Goal: Transaction & Acquisition: Purchase product/service

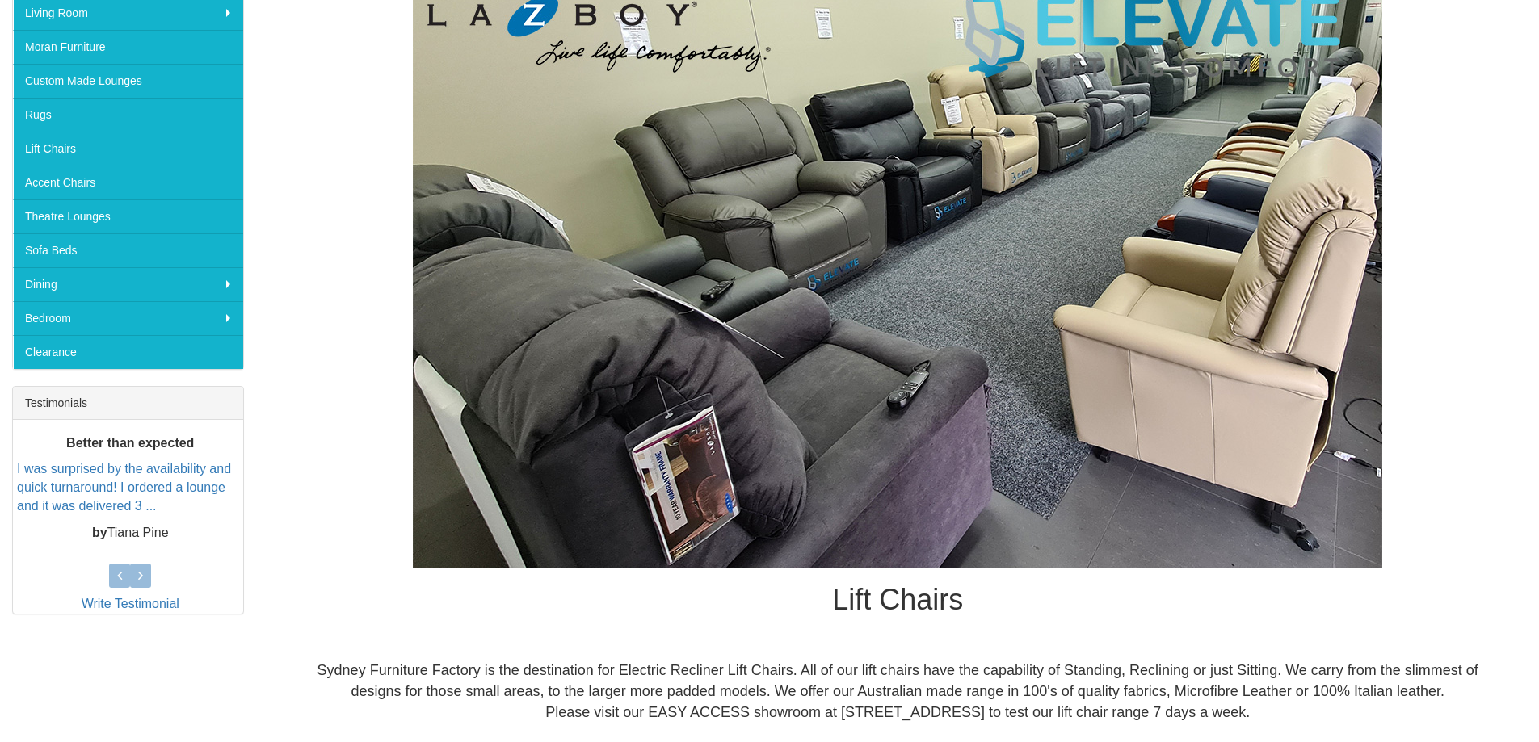
scroll to position [323, 0]
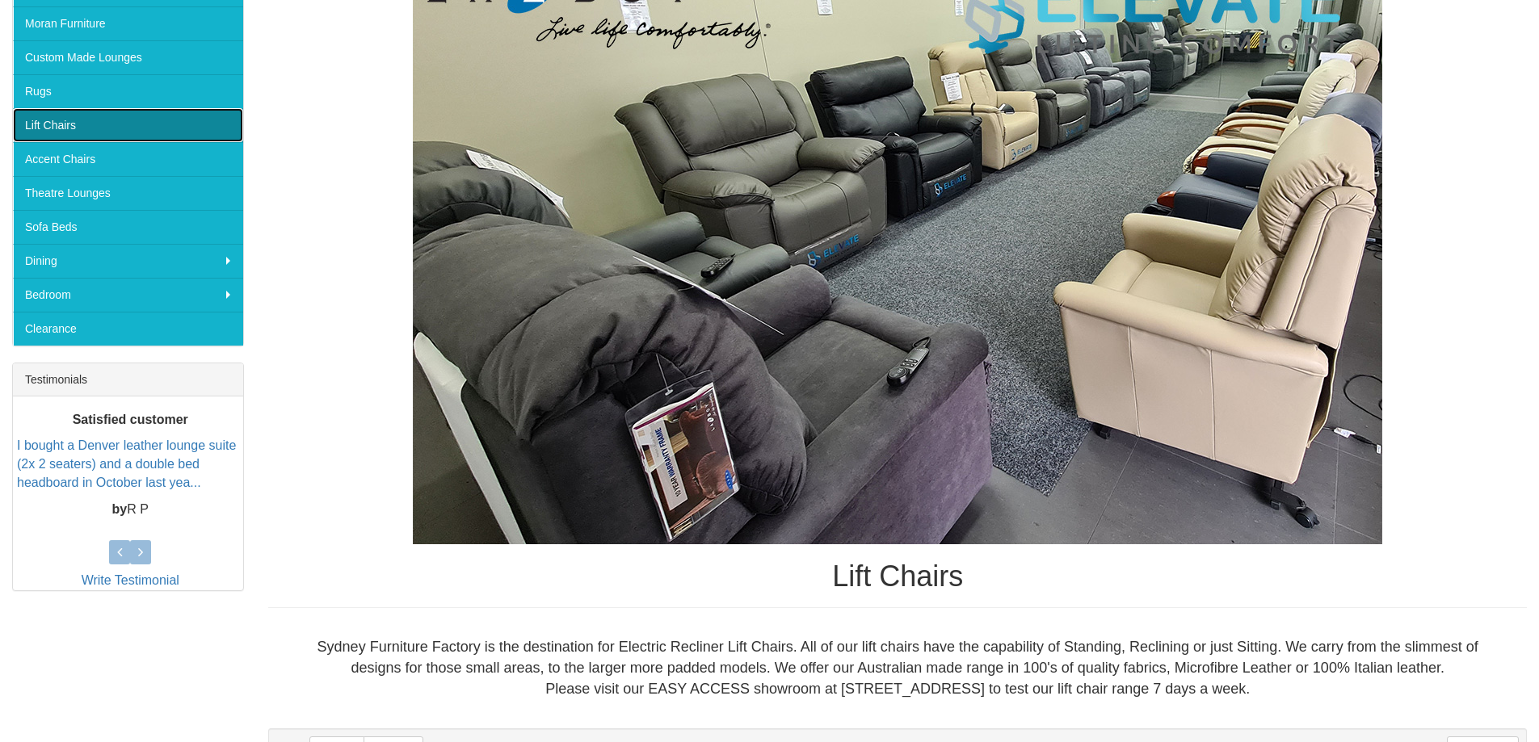
click at [82, 125] on link "Lift Chairs" at bounding box center [128, 125] width 230 height 34
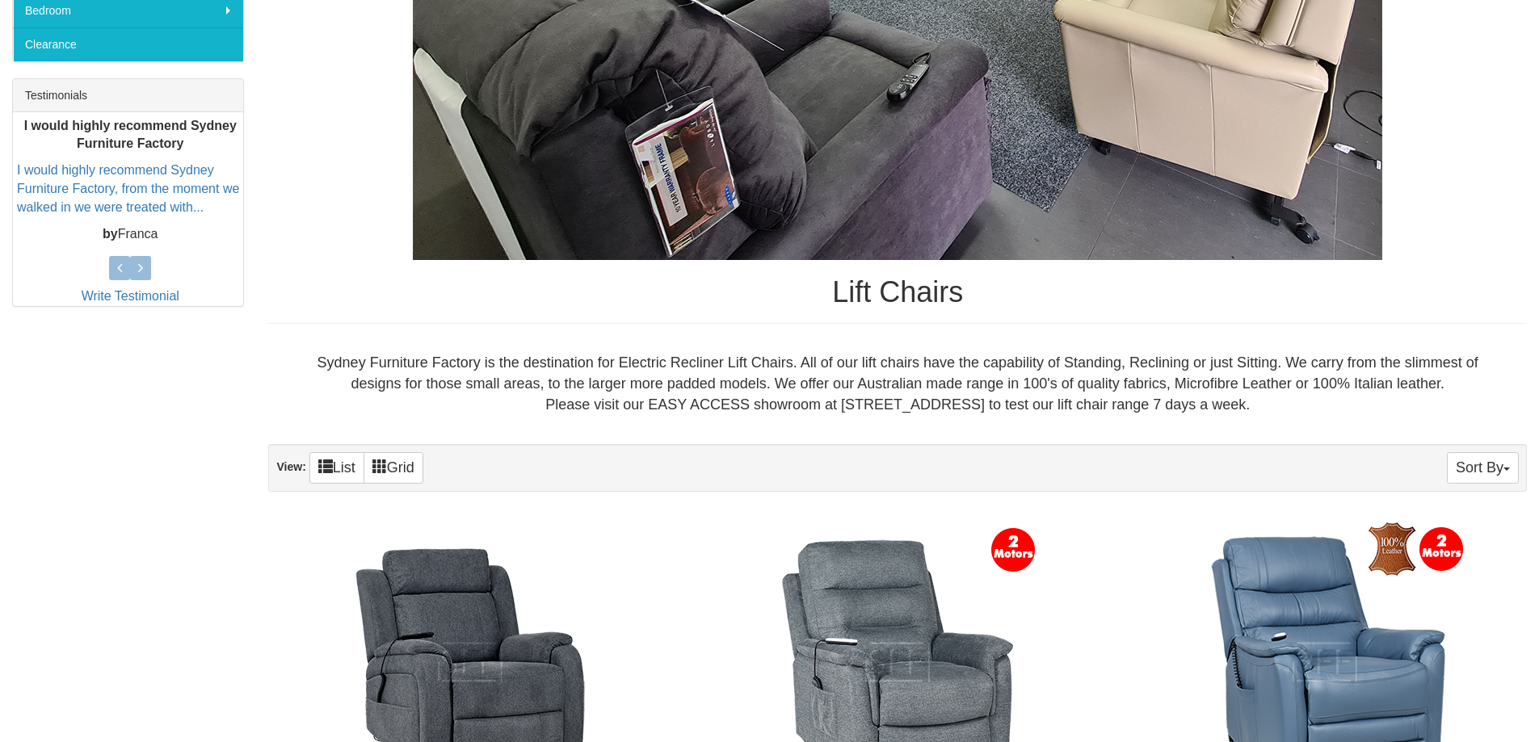
scroll to position [480, 0]
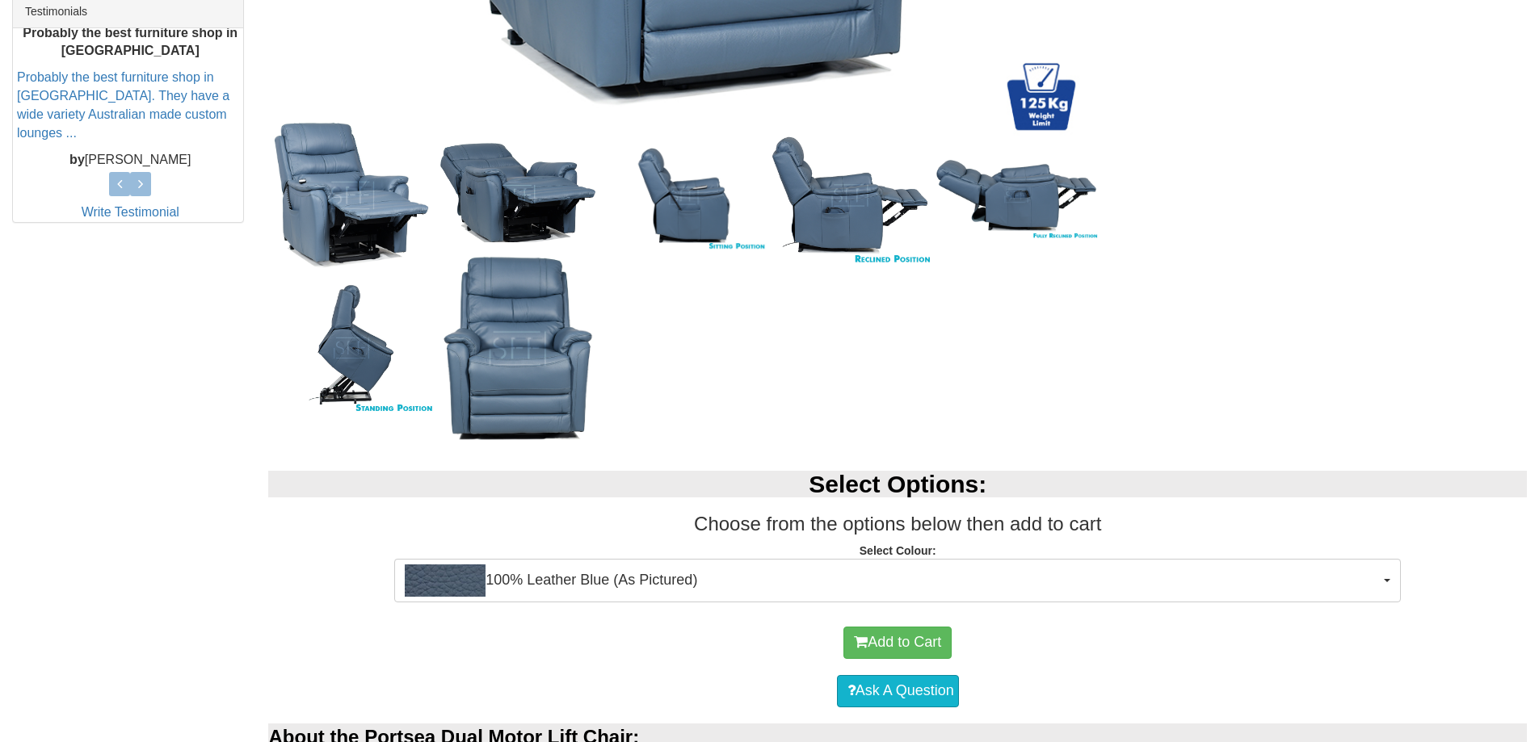
scroll to position [808, 0]
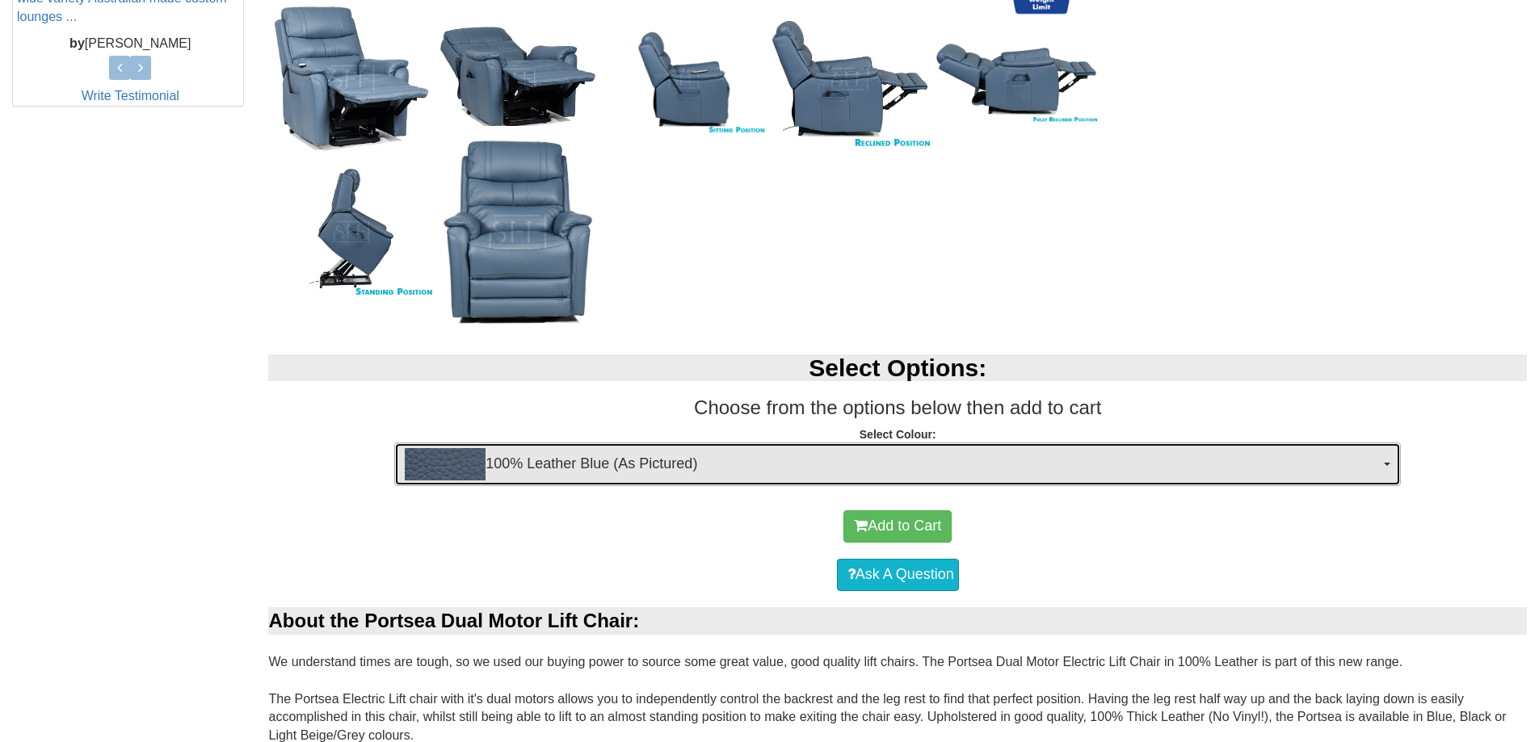
click at [1392, 457] on button "100% Leather Blue (As Pictured)" at bounding box center [897, 465] width 1006 height 44
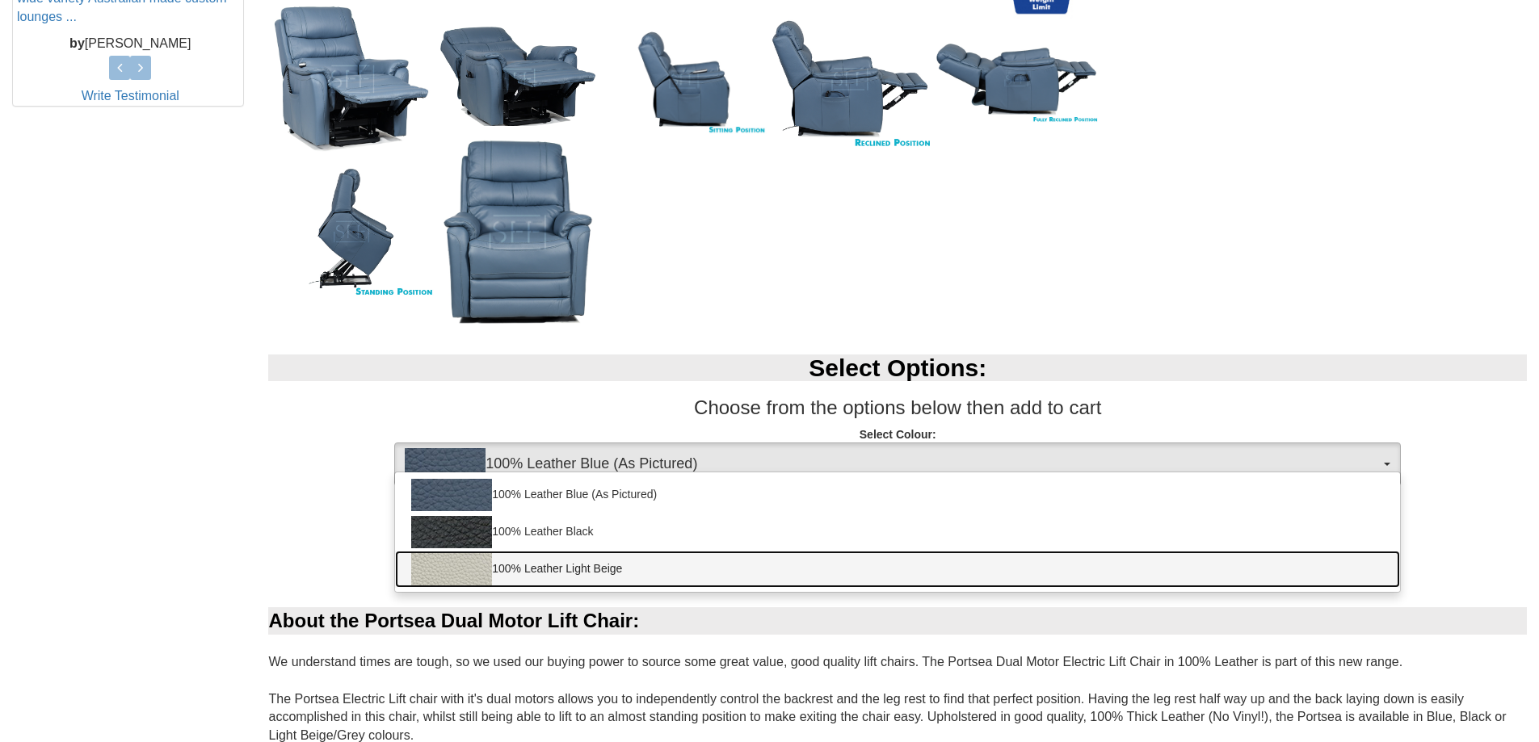
click at [453, 568] on img at bounding box center [451, 569] width 81 height 32
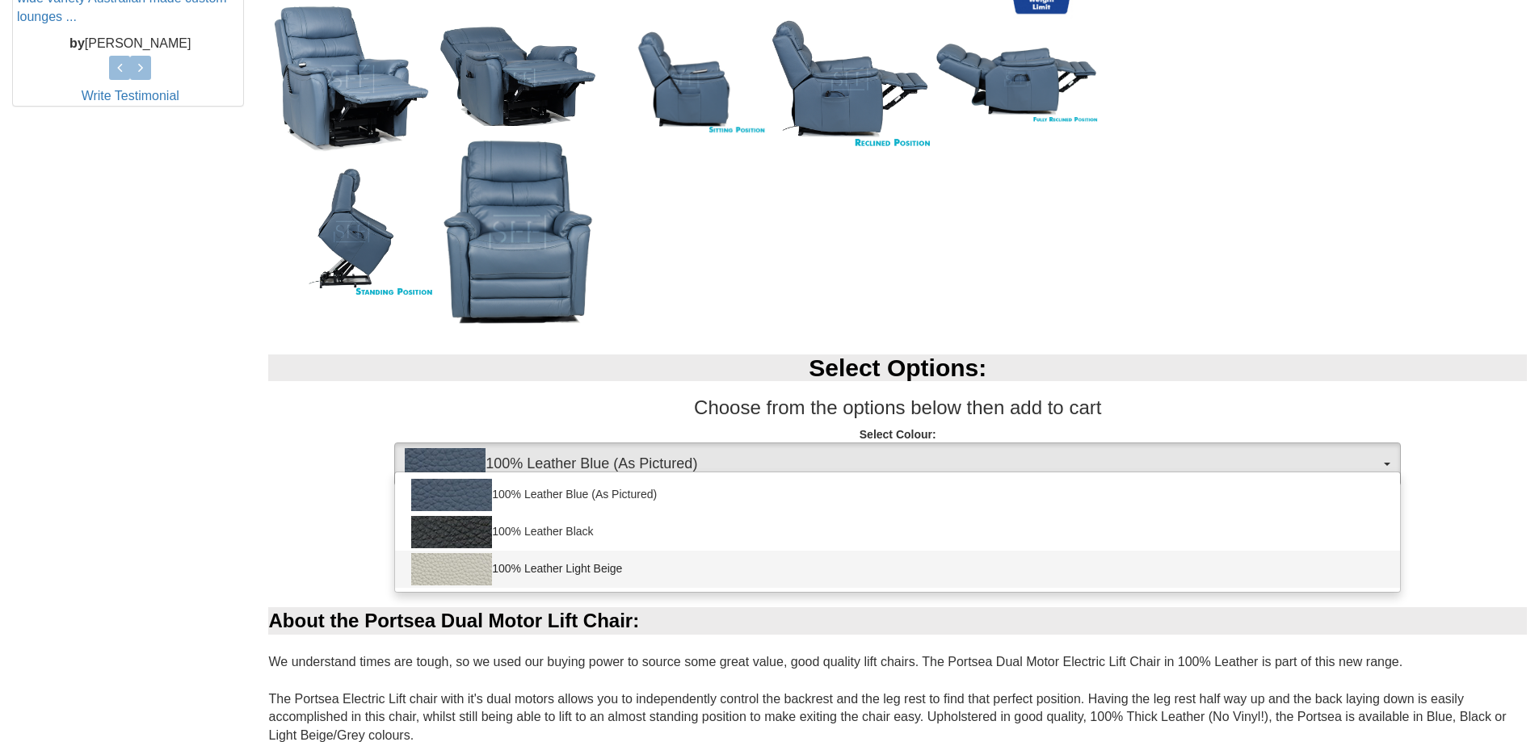
select select "1940"
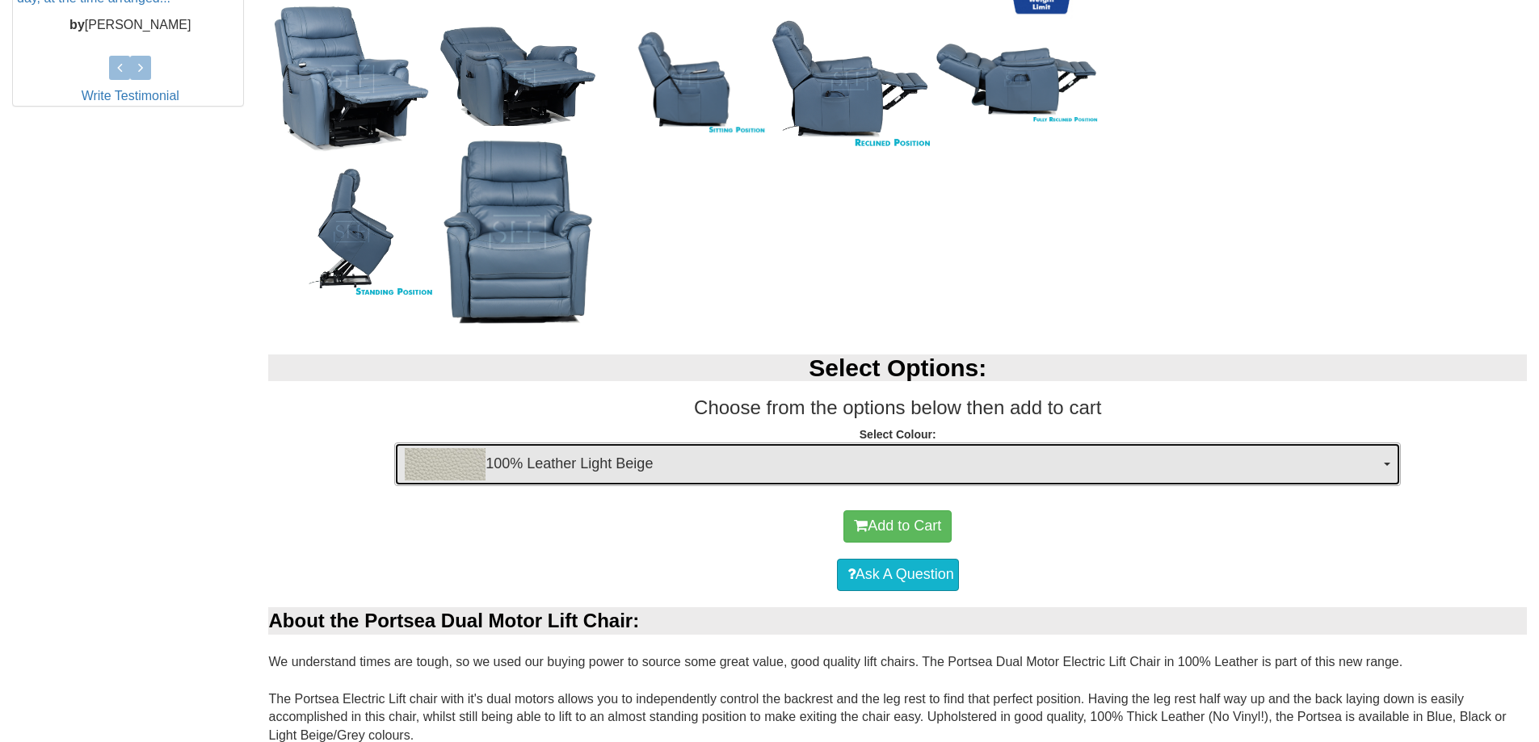
click at [1380, 462] on button "100% Leather Light Beige" at bounding box center [897, 465] width 1006 height 44
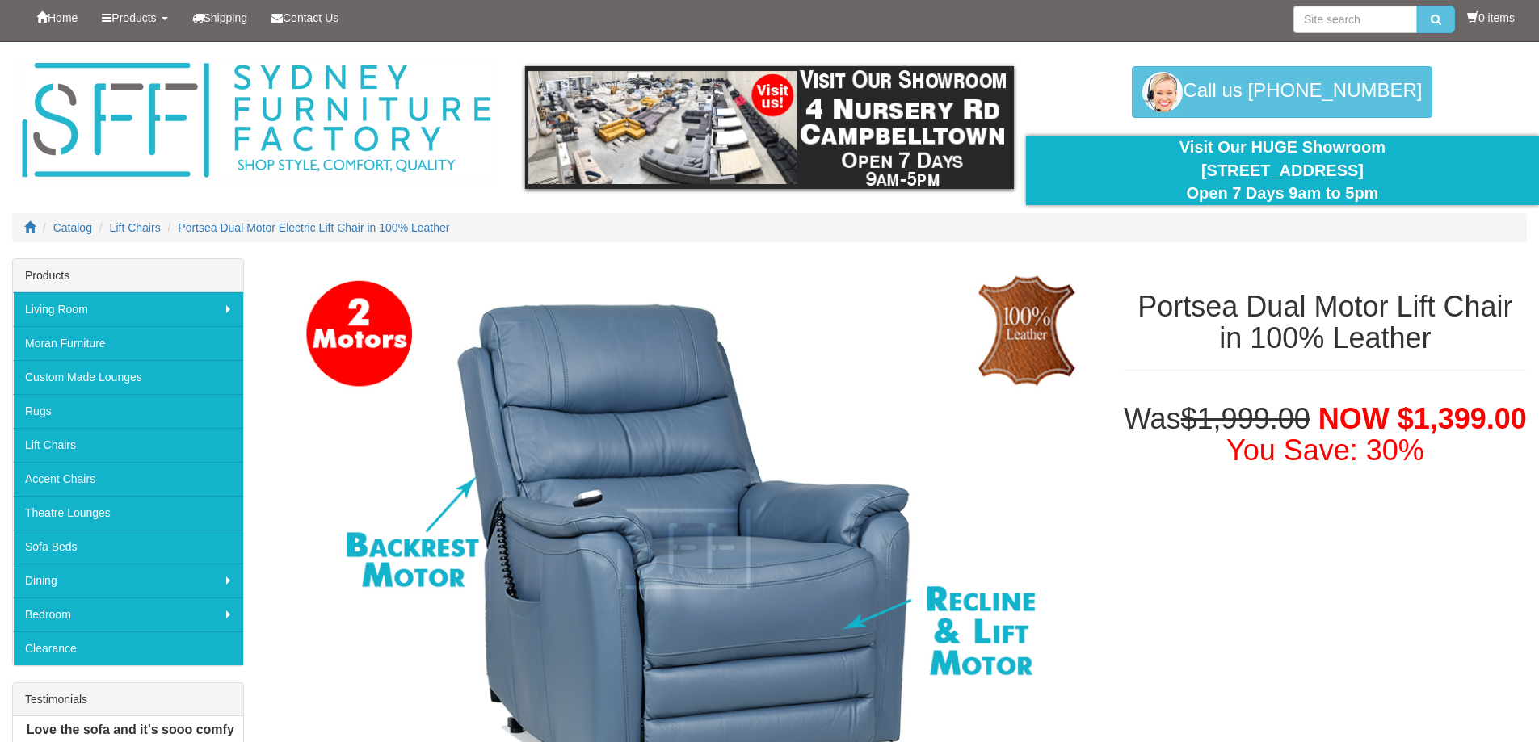
scroll to position [0, 0]
